Goal: Information Seeking & Learning: Compare options

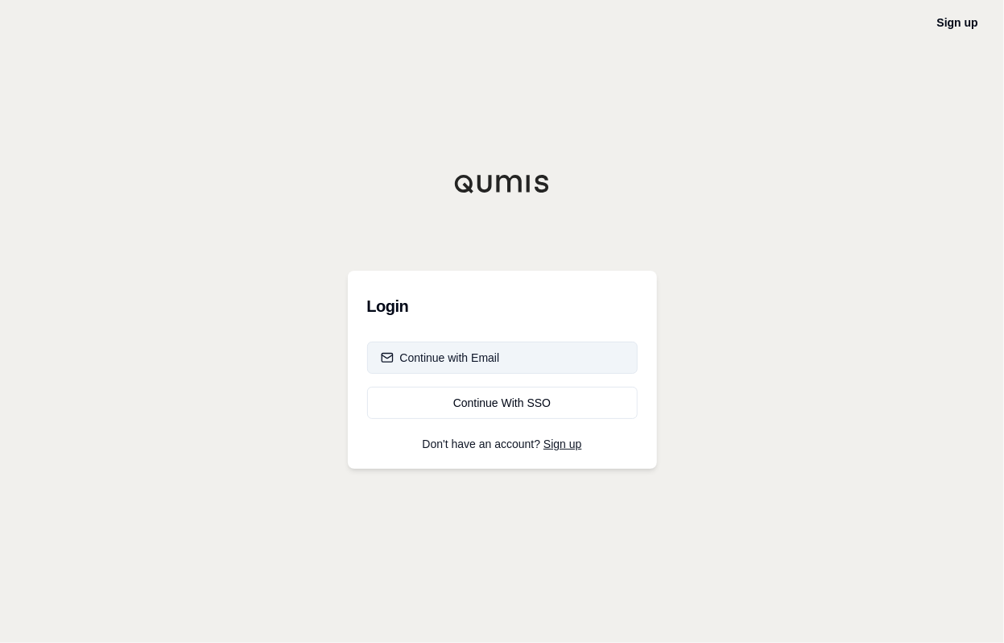
click at [447, 359] on div "Continue with Email" at bounding box center [440, 358] width 119 height 16
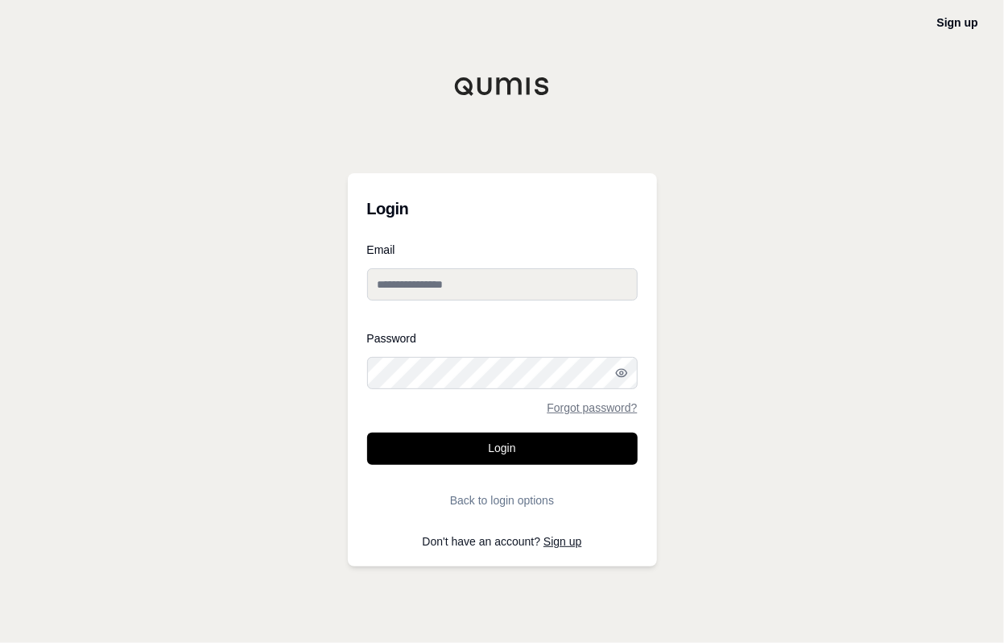
type input "**********"
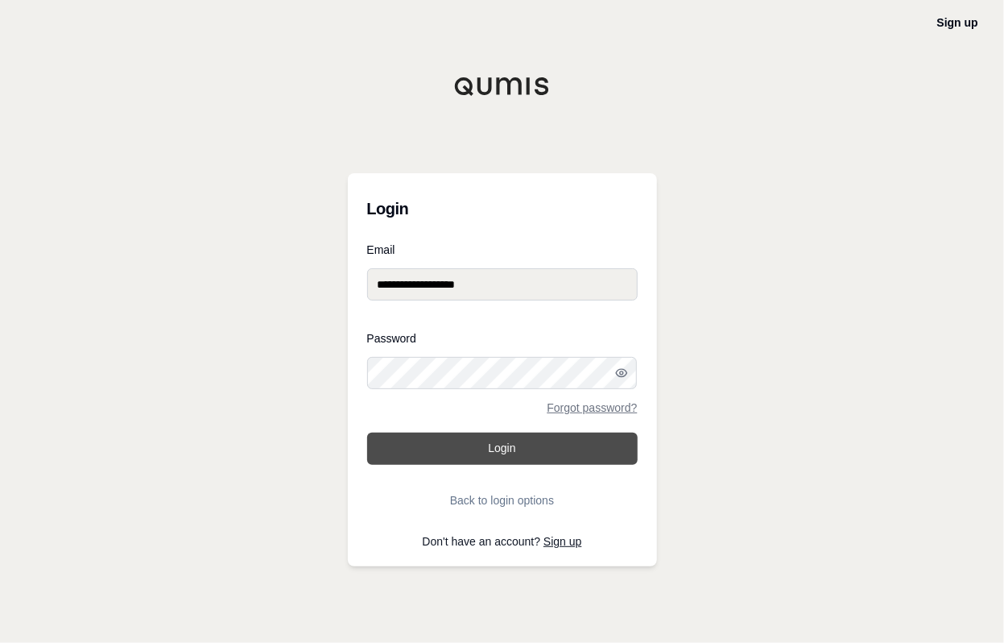
click at [518, 459] on button "Login" at bounding box center [502, 449] width 271 height 32
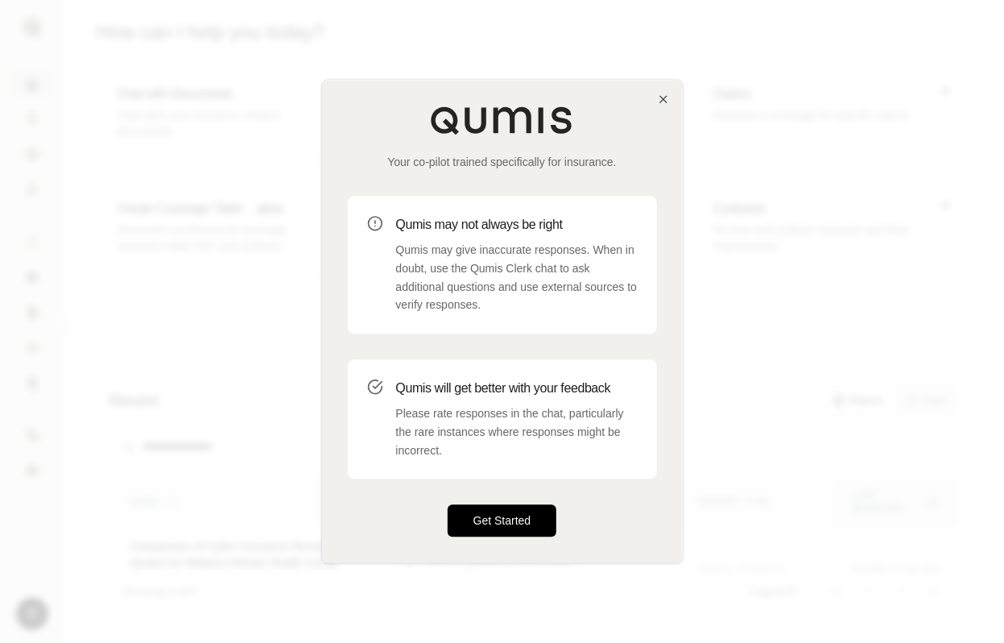
click at [482, 519] on button "Get Started" at bounding box center [503, 521] width 110 height 32
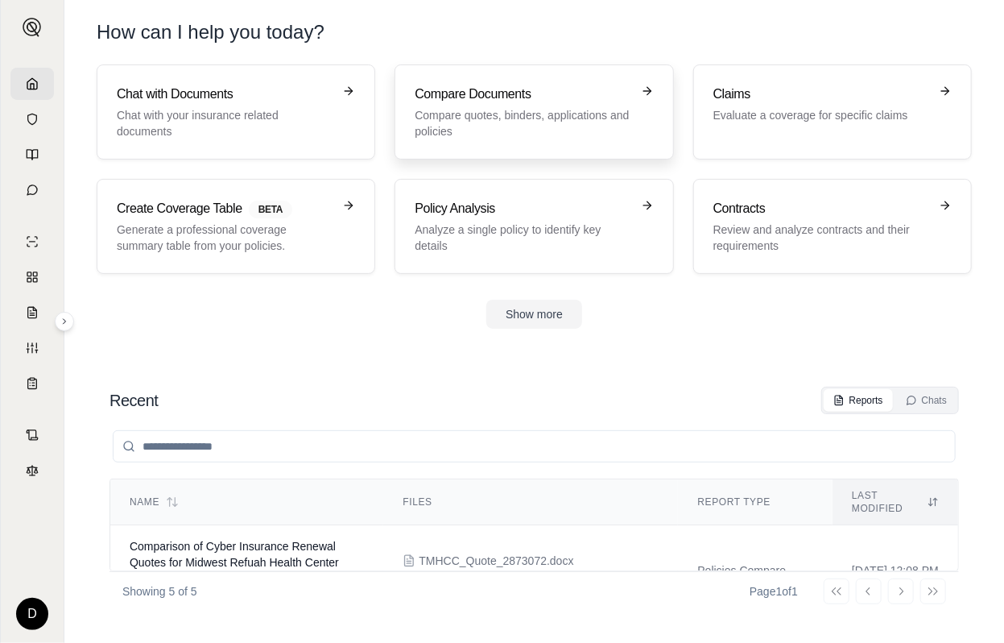
click at [536, 126] on p "Compare quotes, binders, applications and policies" at bounding box center [523, 123] width 216 height 32
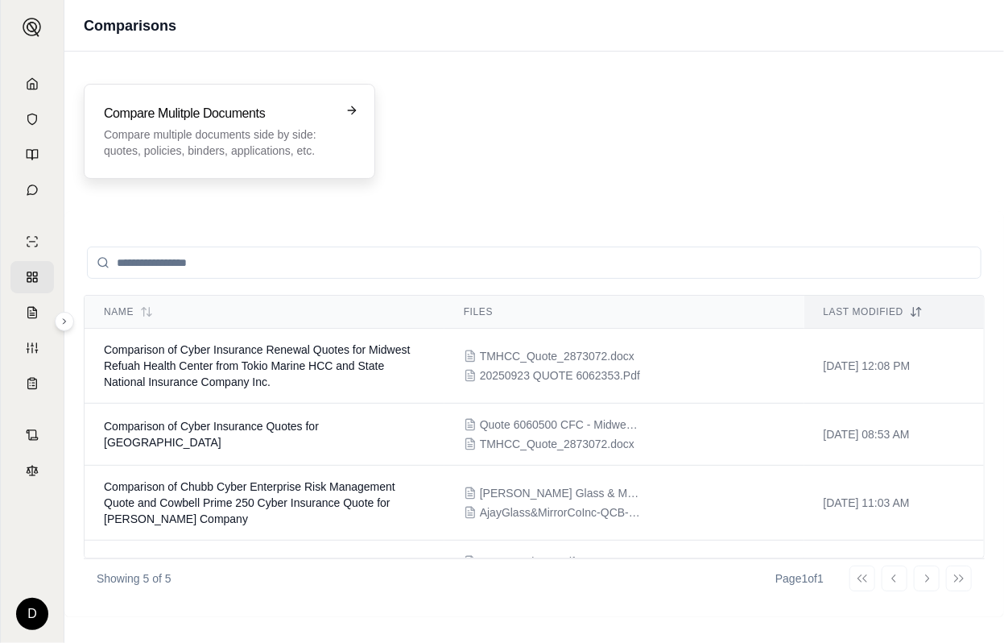
click at [263, 122] on h3 "Compare Mulitple Documents" at bounding box center [218, 113] width 229 height 19
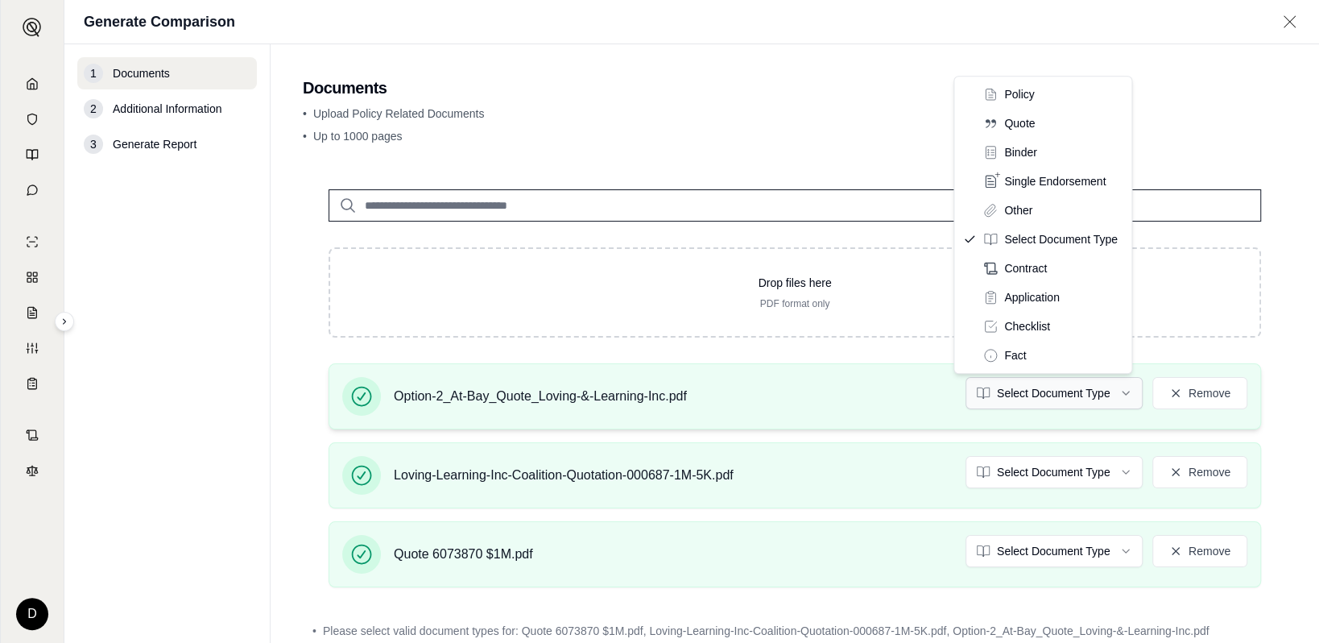
click at [1004, 399] on html "D Generate Comparison 1 Documents 2 Additional Information 3 Generate Report Do…" at bounding box center [659, 321] width 1319 height 643
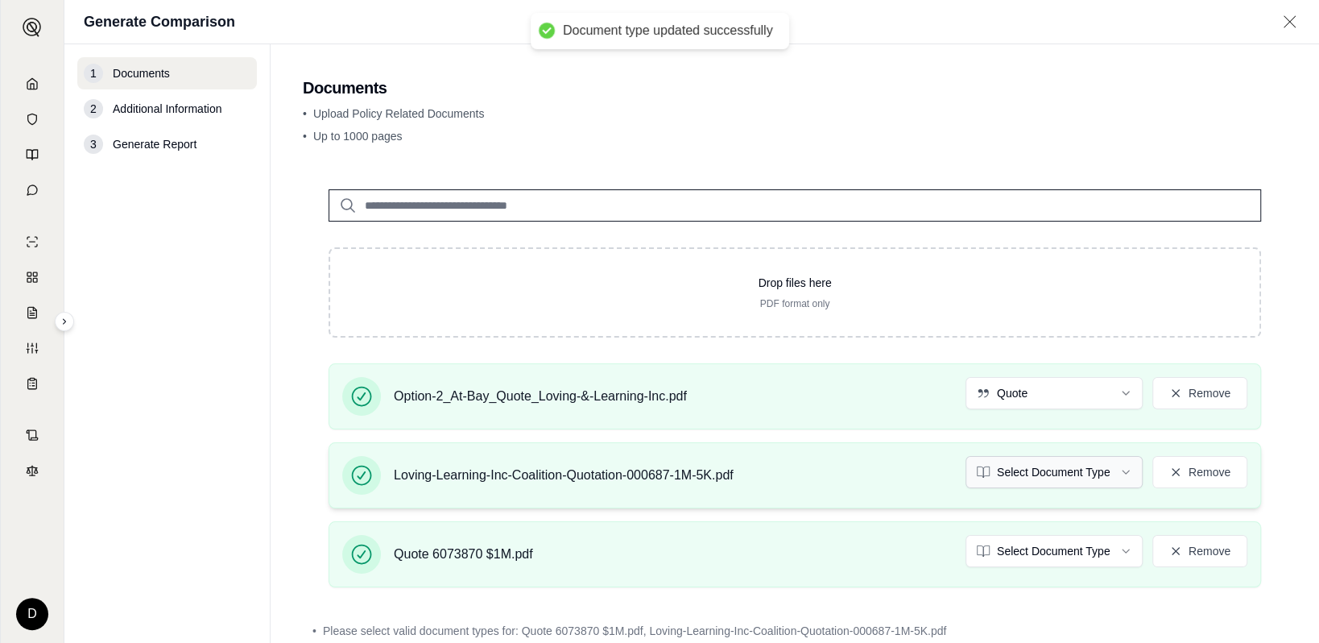
click at [1004, 469] on html "Document type updated successfully D Generate Comparison 1 Documents 2 Addition…" at bounding box center [659, 321] width 1319 height 643
click at [1004, 550] on html "Document type updated successfully D Generate Comparison 1 Documents 2 Addition…" at bounding box center [659, 321] width 1319 height 643
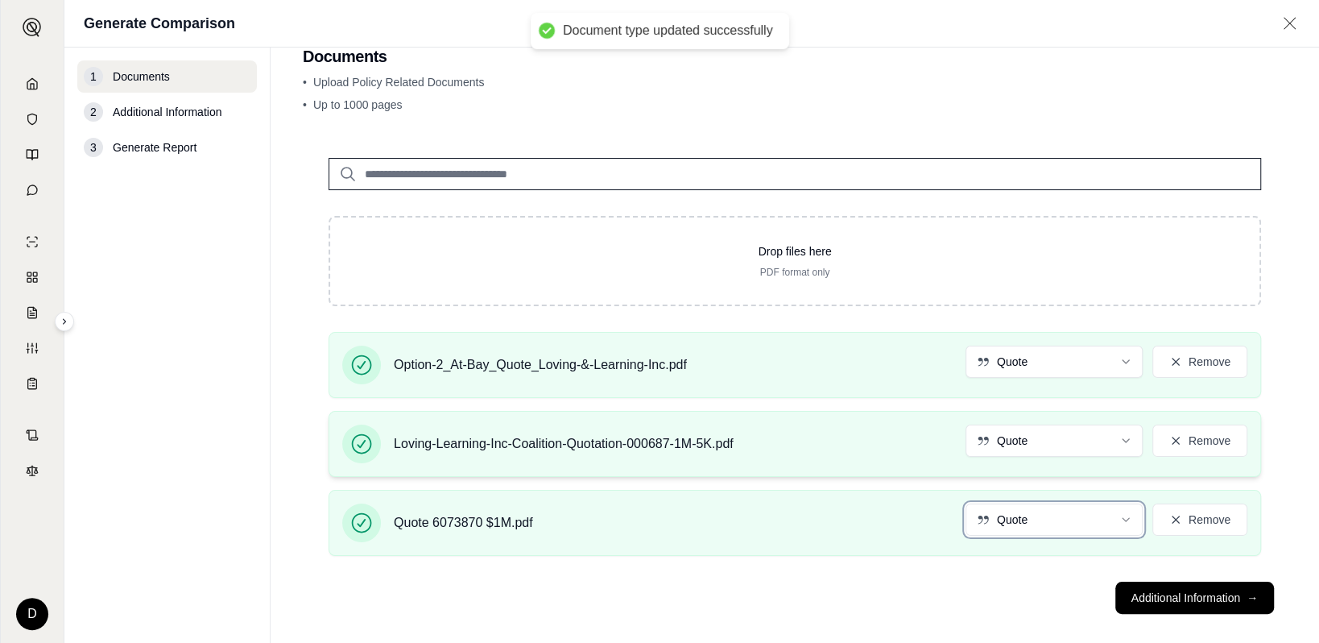
scroll to position [49, 0]
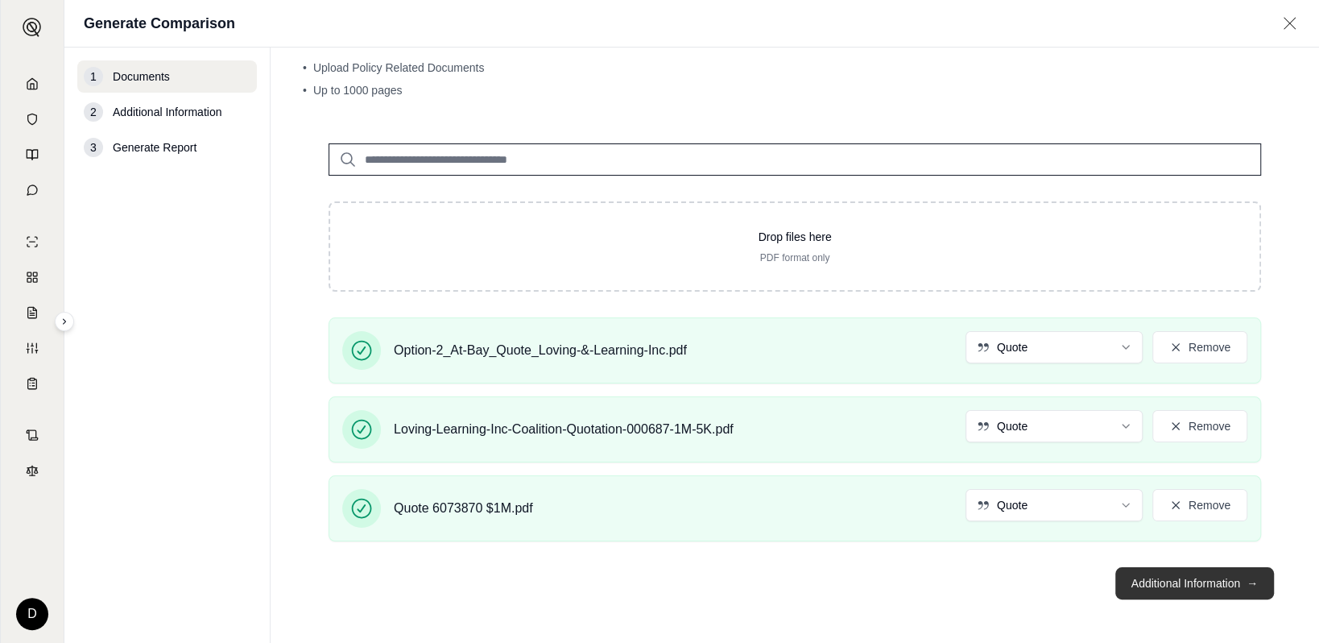
click at [1004, 580] on button "Additional Information →" at bounding box center [1194, 583] width 159 height 32
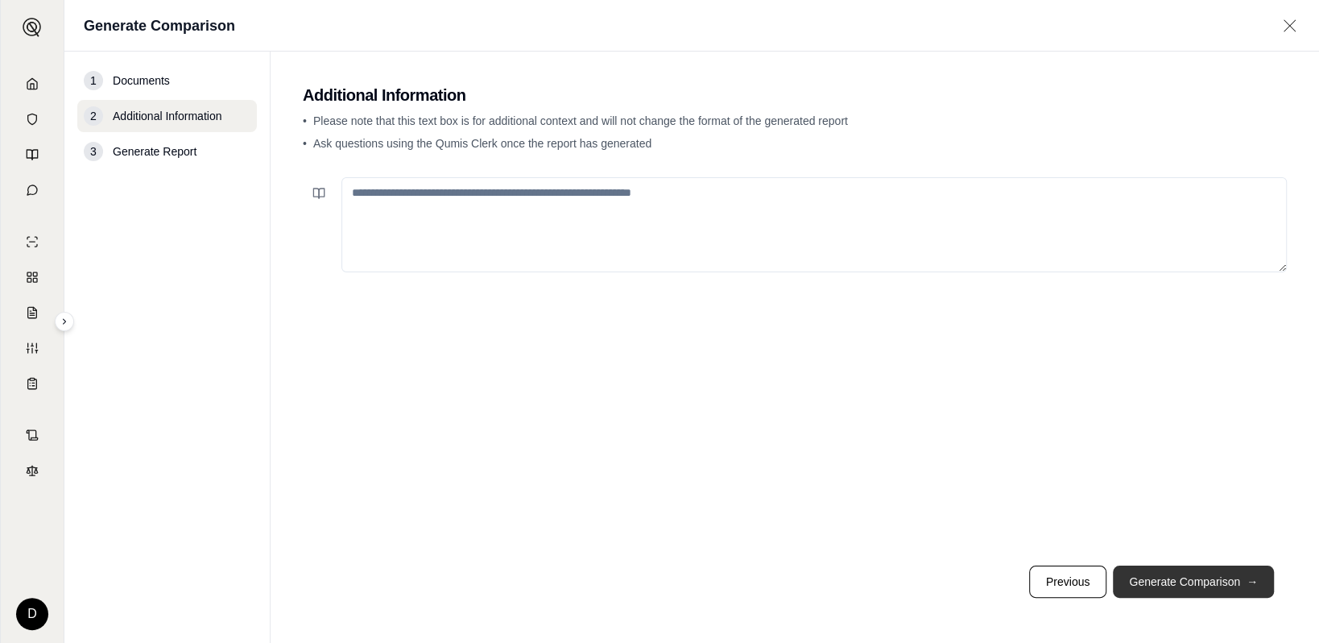
scroll to position [0, 0]
click at [1004, 582] on button "Generate Comparison →" at bounding box center [1193, 581] width 161 height 32
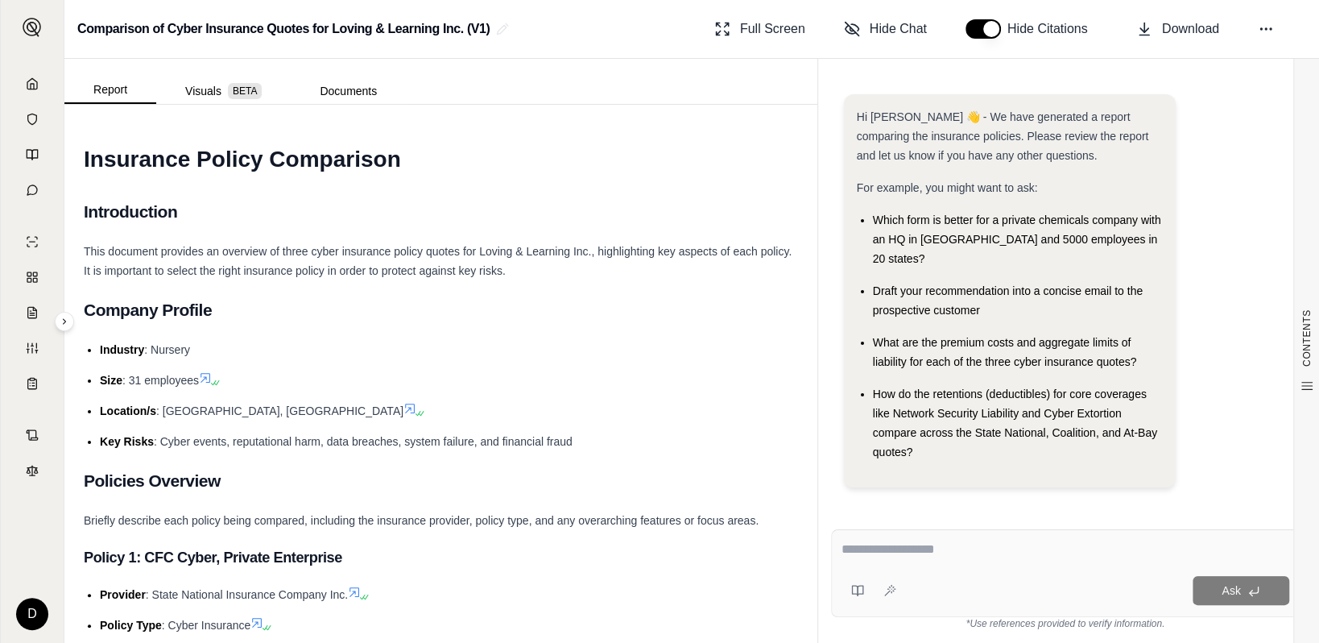
click at [942, 543] on textarea at bounding box center [1066, 549] width 448 height 19
type textarea "**********"
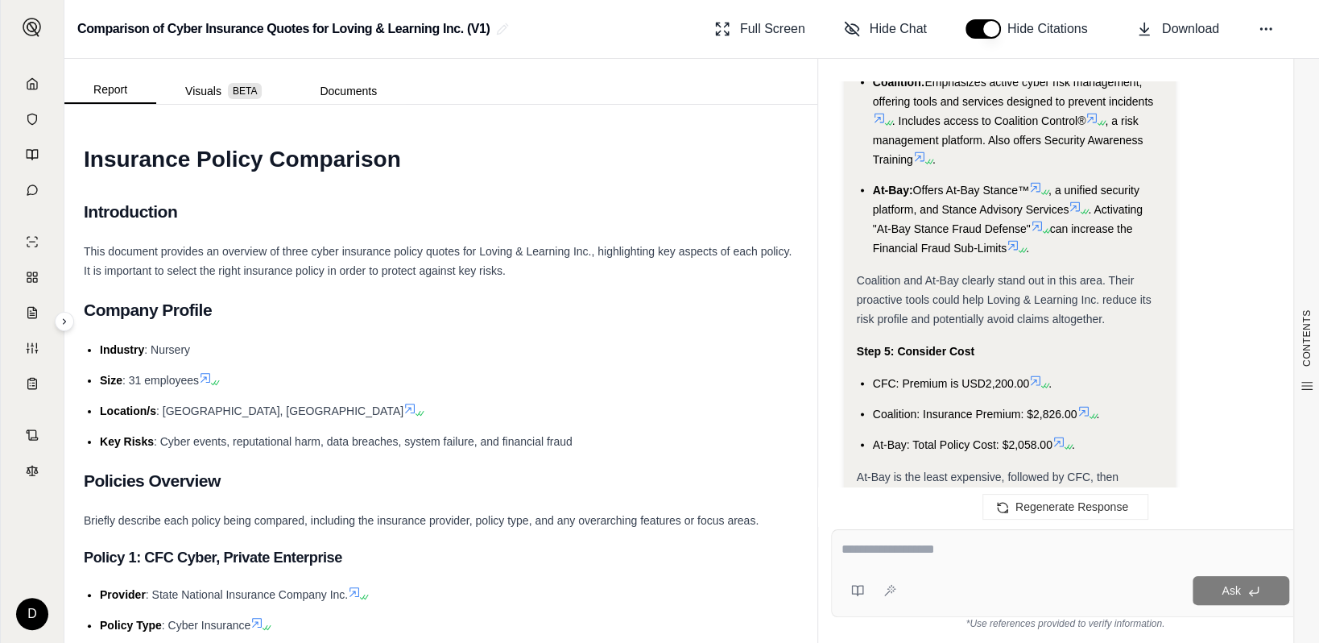
scroll to position [2498, 0]
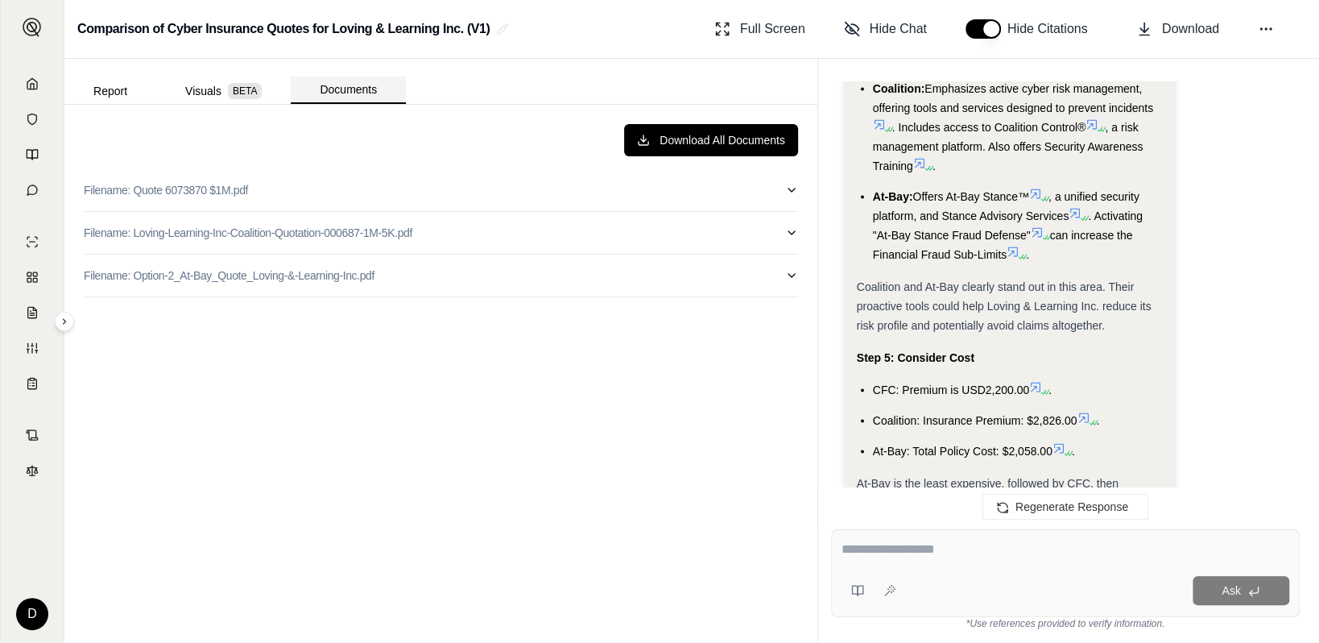
click at [358, 100] on button "Documents" at bounding box center [348, 90] width 115 height 27
click at [792, 188] on icon "button" at bounding box center [791, 190] width 13 height 13
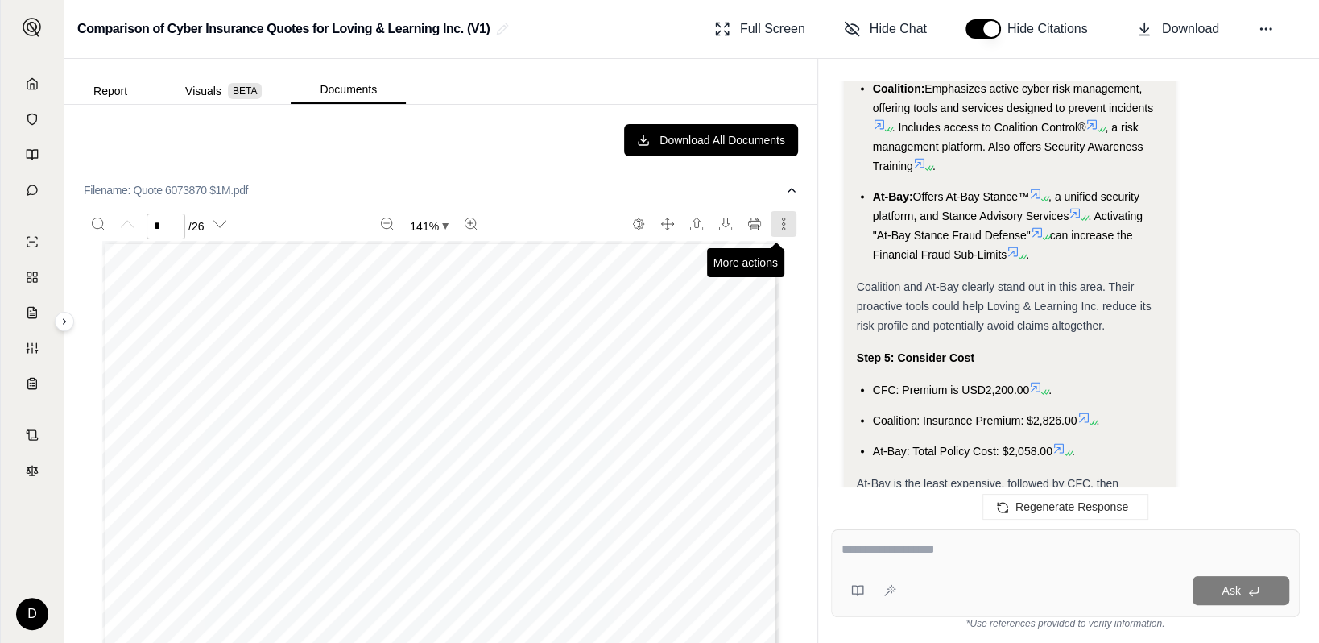
click at [782, 225] on icon "More actions" at bounding box center [783, 223] width 2 height 12
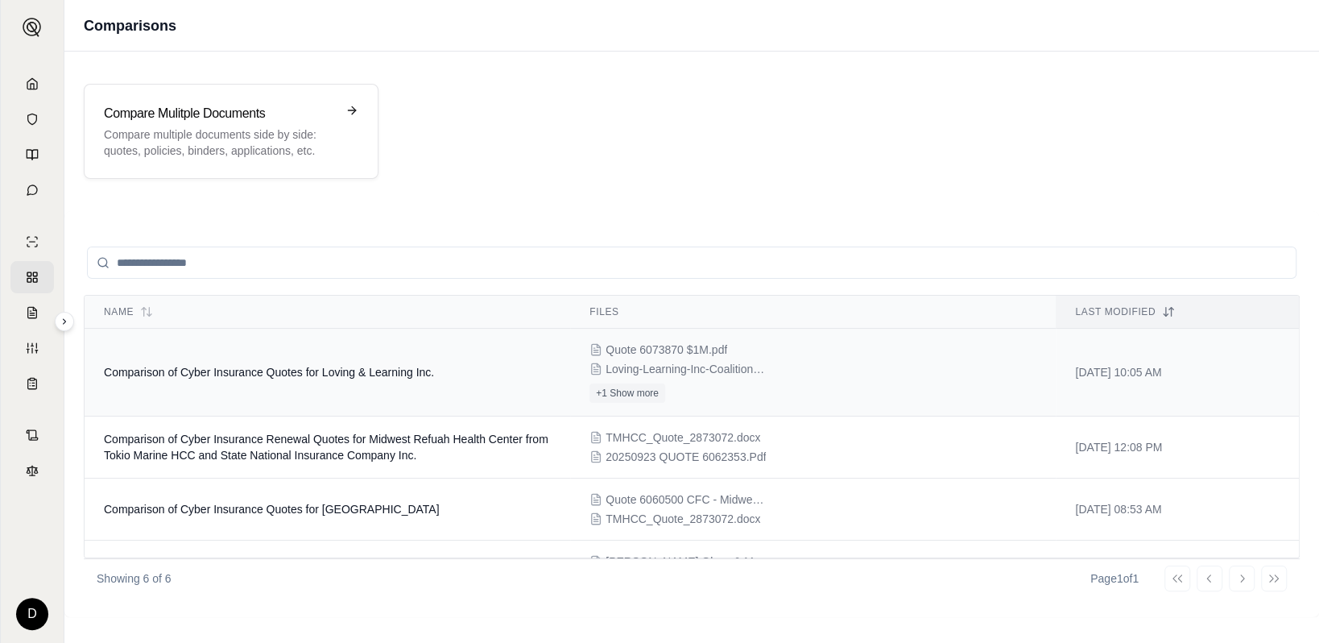
click at [412, 342] on td "Comparison of Cyber Insurance Quotes for Loving & Learning Inc." at bounding box center [328, 373] width 486 height 88
click at [297, 135] on p "Compare multiple documents side by side: quotes, policies, binders, application…" at bounding box center [220, 142] width 232 height 32
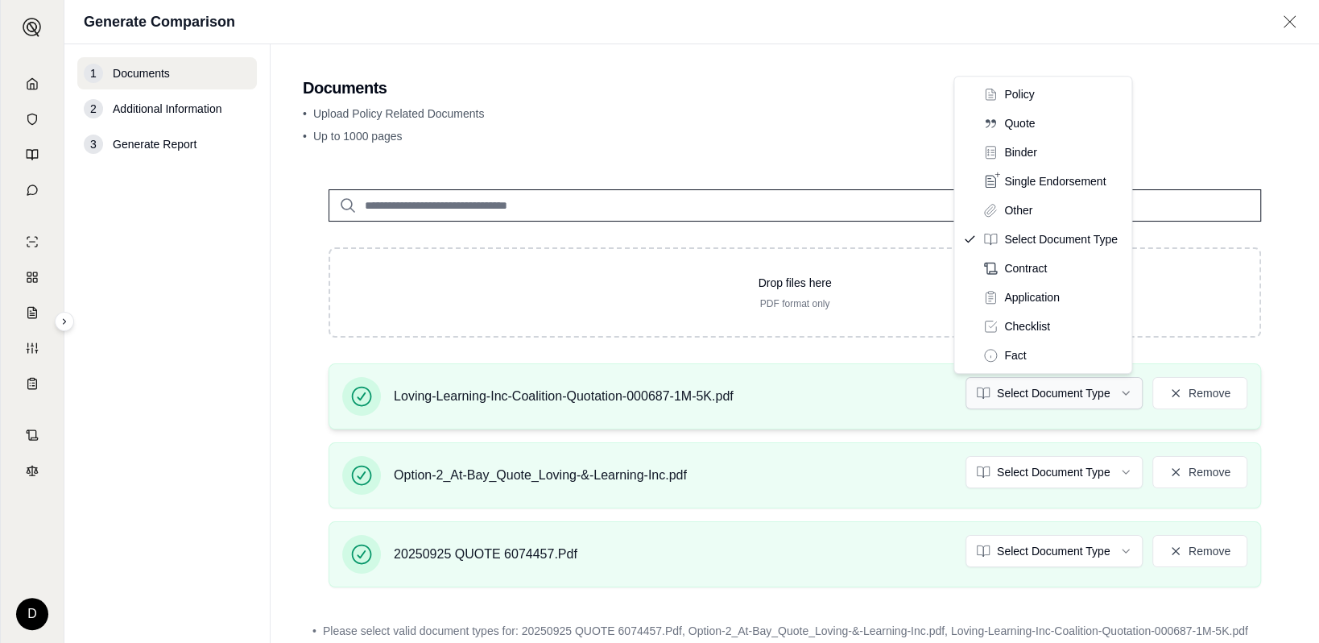
click at [1004, 395] on html "D Generate Comparison 1 Documents 2 Additional Information 3 Generate Report Do…" at bounding box center [659, 321] width 1319 height 643
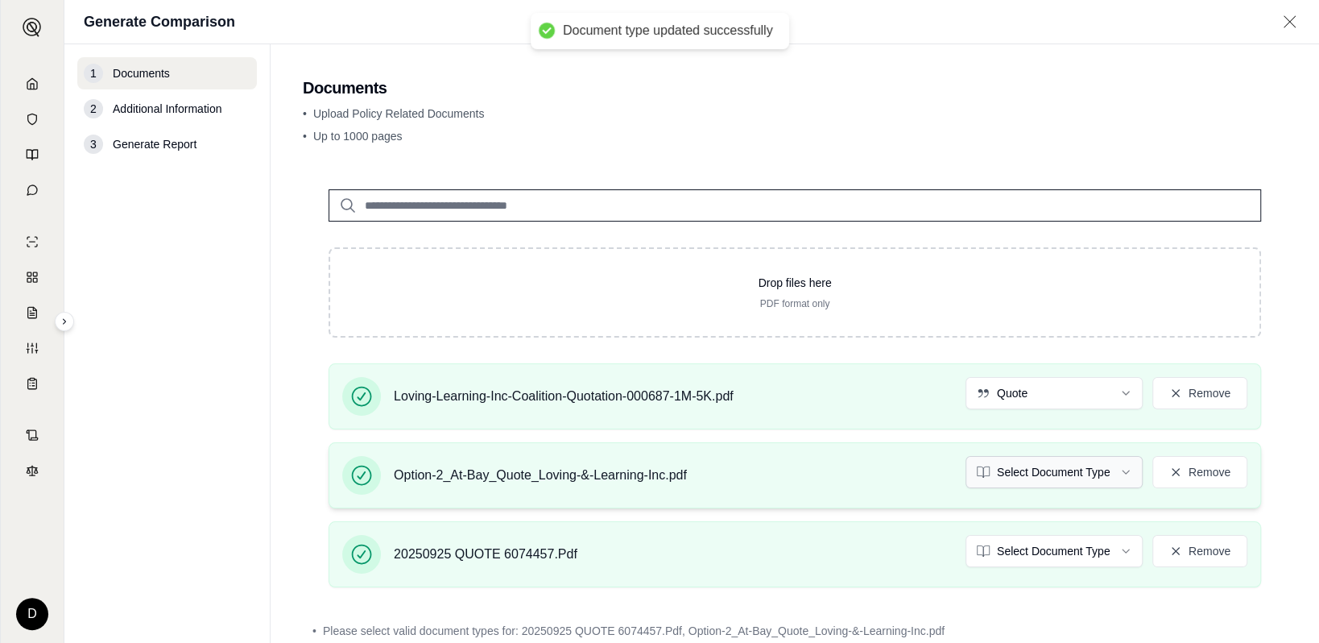
click at [1004, 474] on html "Document type updated successfully D Generate Comparison 1 Documents 2 Addition…" at bounding box center [659, 321] width 1319 height 643
click at [1004, 549] on html "Document type updated successfully D Generate Comparison 1 Documents 2 Addition…" at bounding box center [659, 321] width 1319 height 643
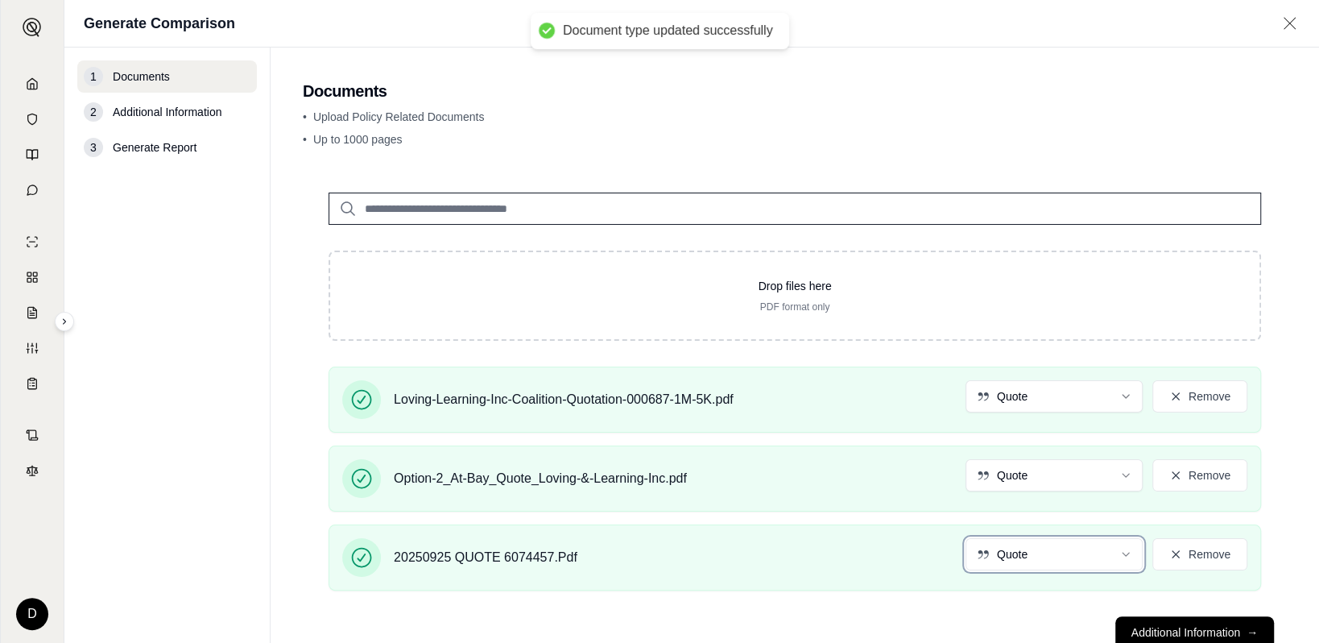
scroll to position [49, 0]
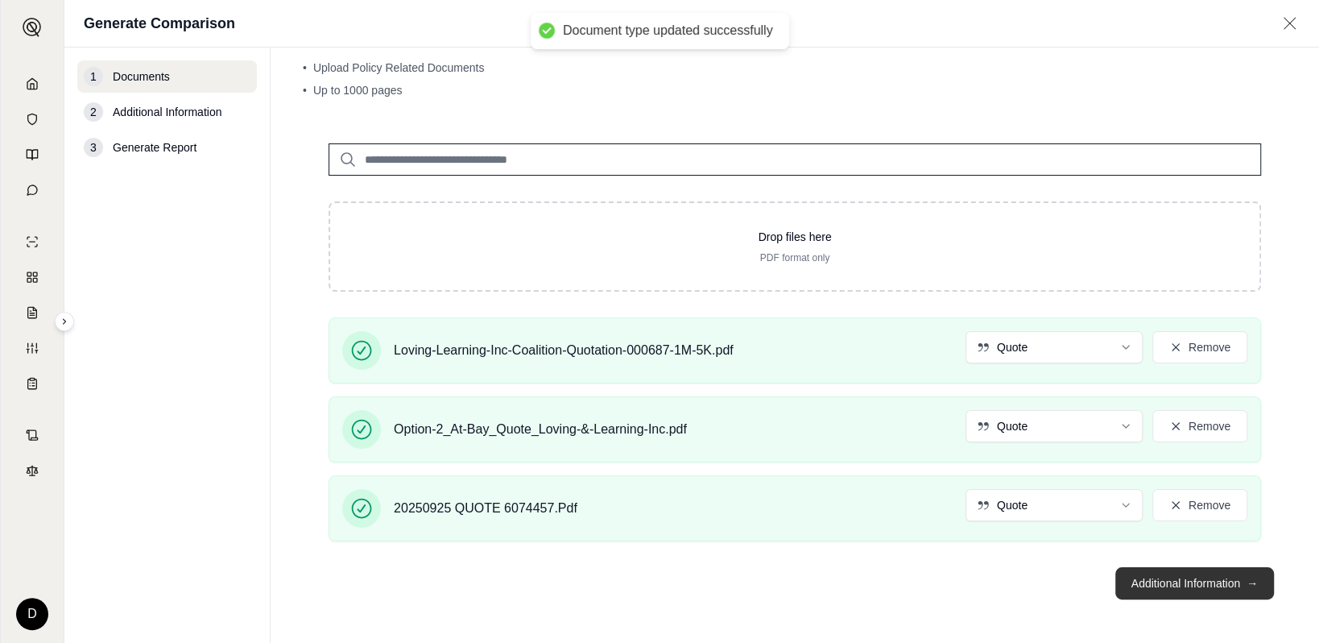
click at [1004, 577] on button "Additional Information →" at bounding box center [1194, 583] width 159 height 32
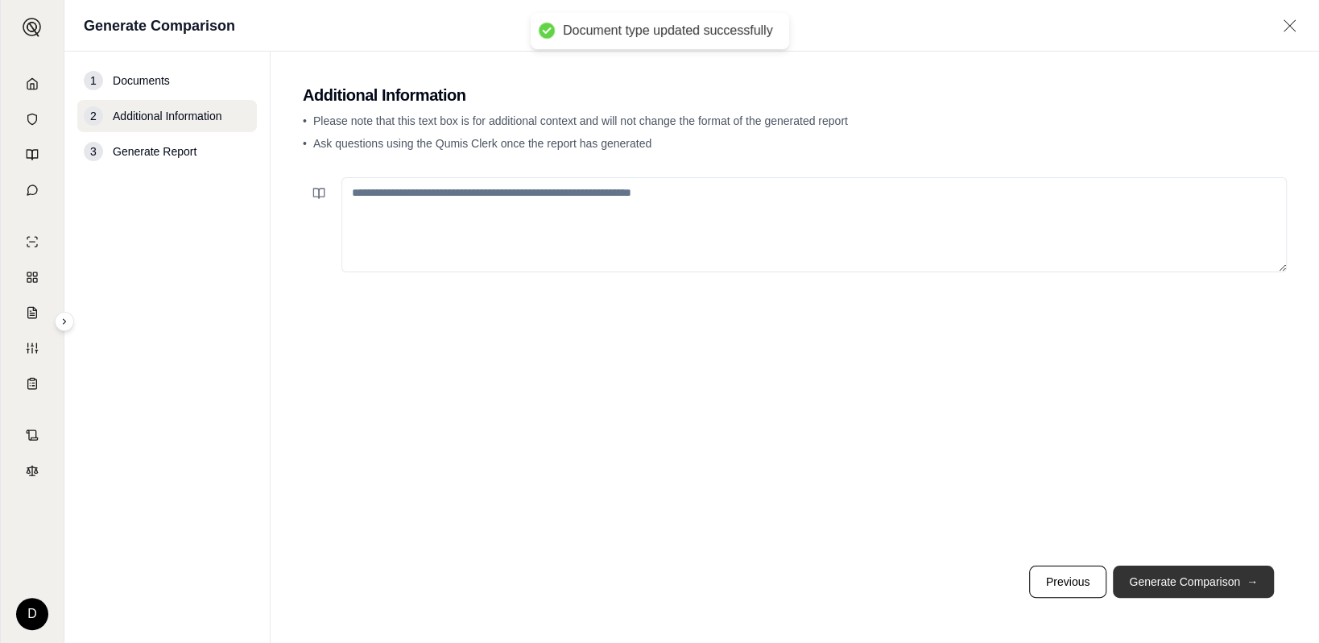
scroll to position [0, 0]
click at [1004, 576] on button "Generate Comparison →" at bounding box center [1193, 581] width 161 height 32
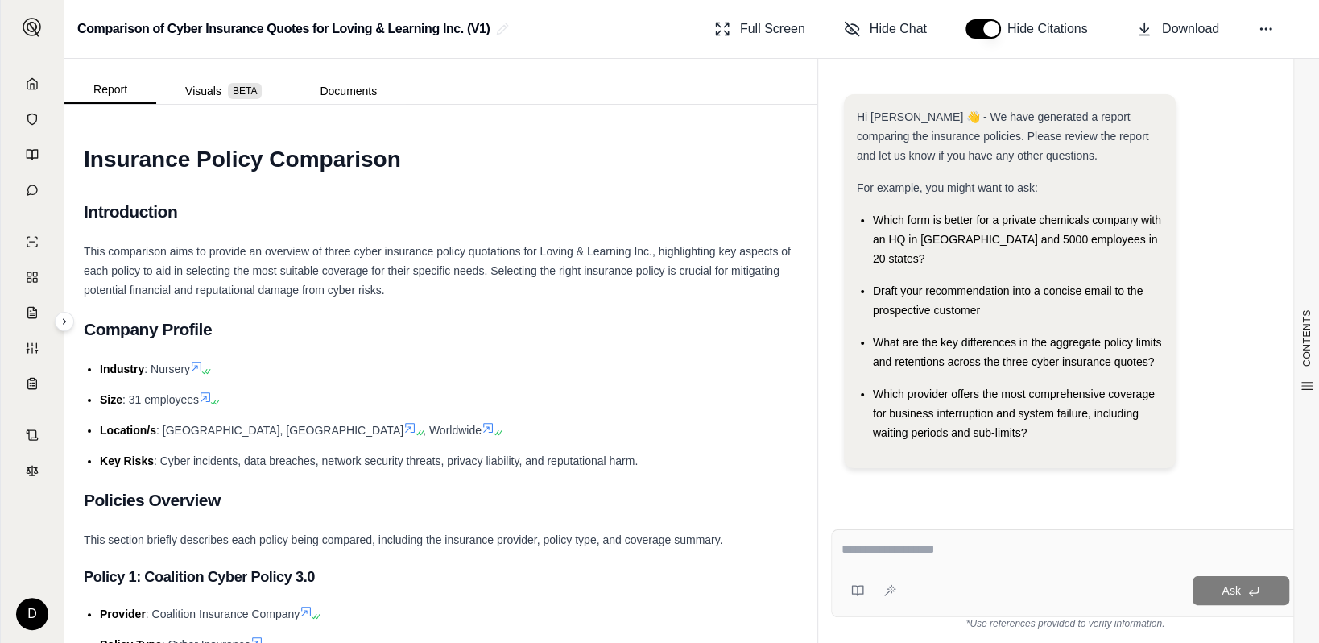
click at [967, 553] on textarea at bounding box center [1066, 549] width 448 height 19
type textarea "**********"
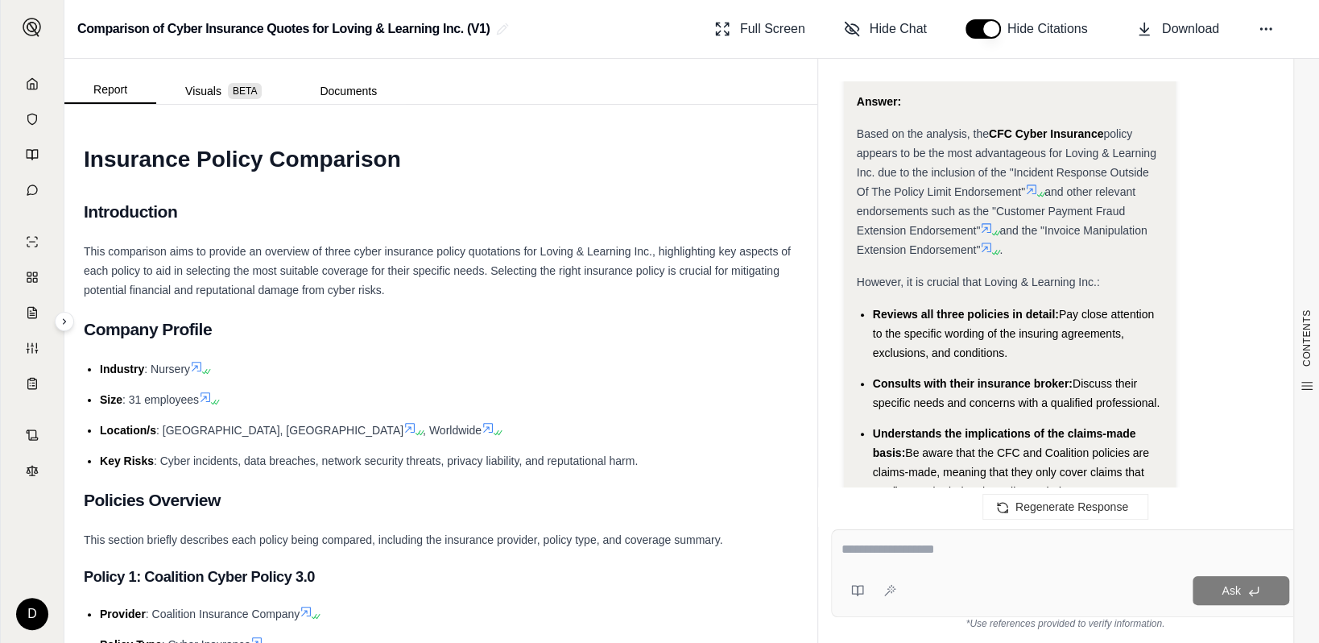
scroll to position [5657, 0]
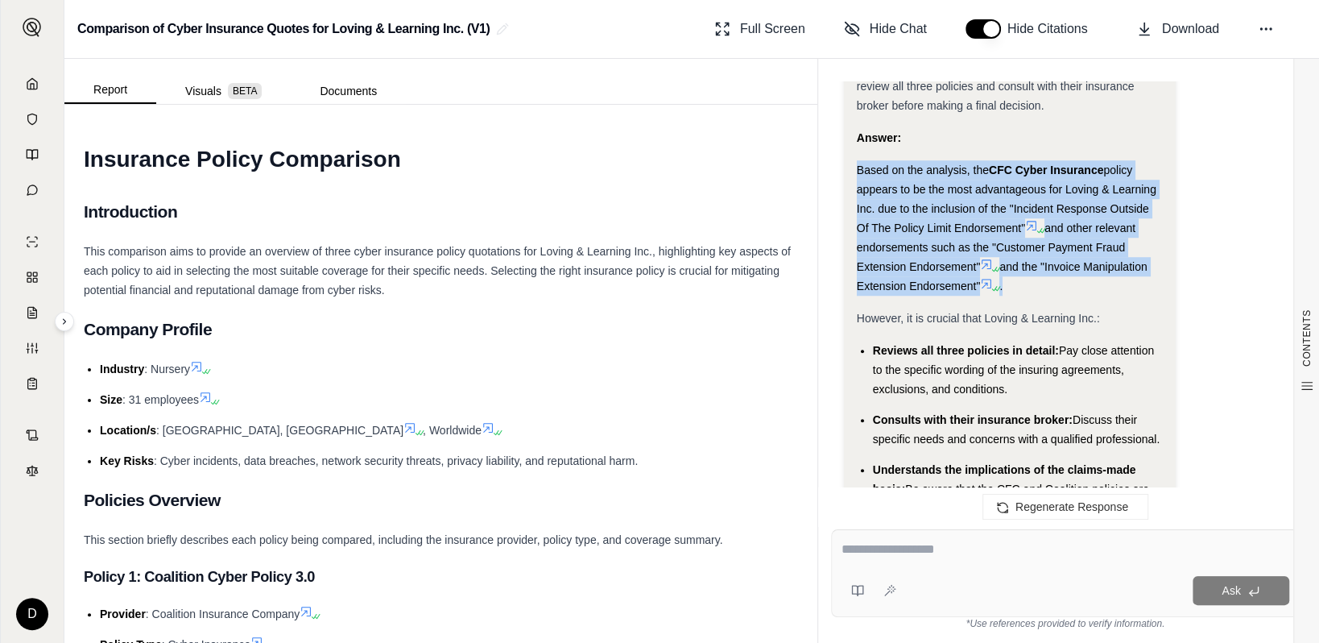
drag, startPoint x: 858, startPoint y: 226, endPoint x: 1015, endPoint y: 338, distance: 193.3
click at [1004, 296] on div "Based on the analysis, the CFC Cyber Insurance policy appears to be the most ad…" at bounding box center [1010, 227] width 307 height 135
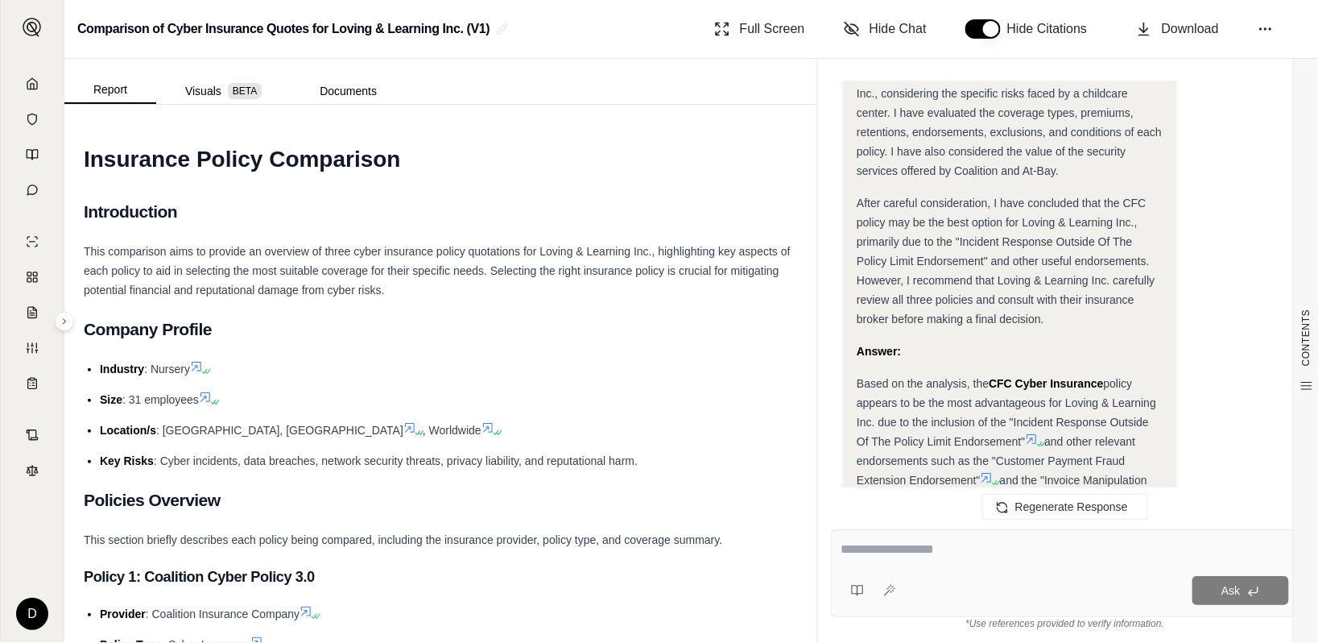
scroll to position [5416, 0]
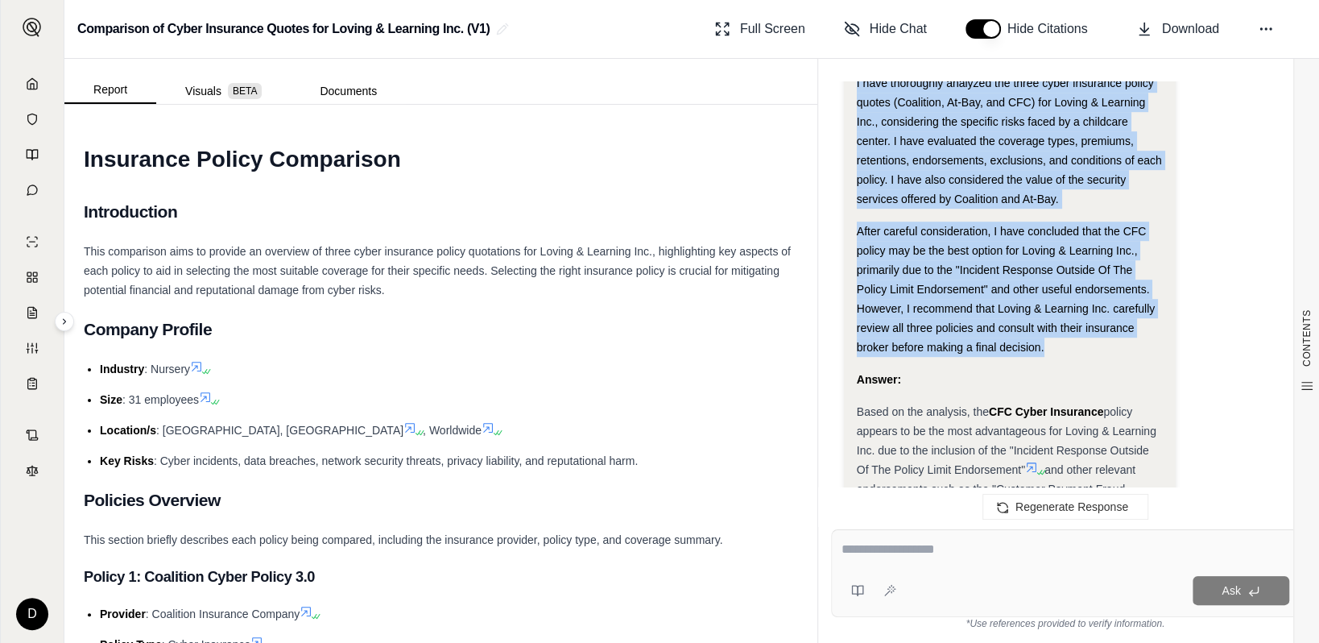
drag, startPoint x: 855, startPoint y: 135, endPoint x: 1066, endPoint y: 396, distance: 336.2
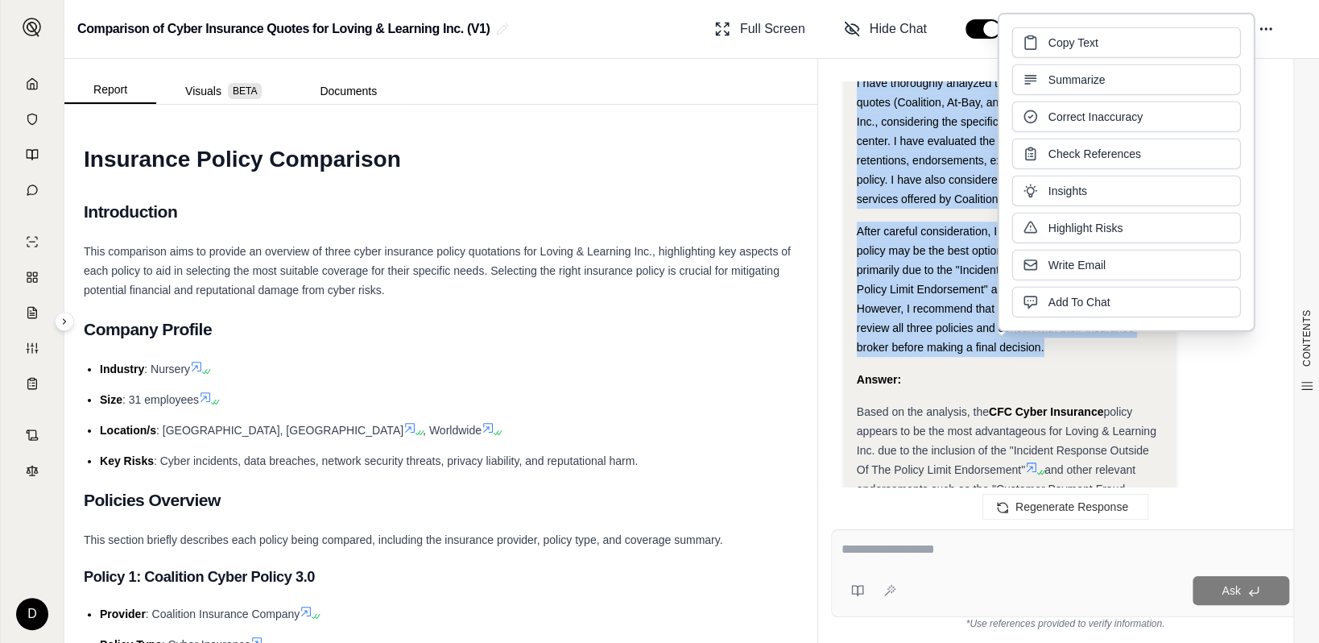
copy div "I have thoroughly analyzed the three cyber insurance policy quotes (Coalition, …"
